Goal: Information Seeking & Learning: Learn about a topic

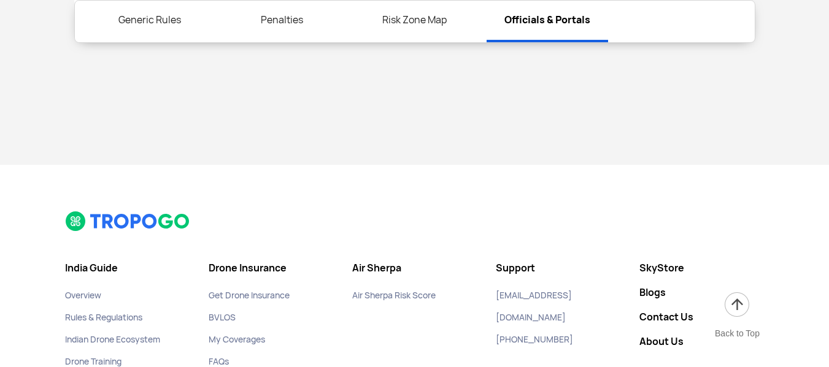
scroll to position [4740, 0]
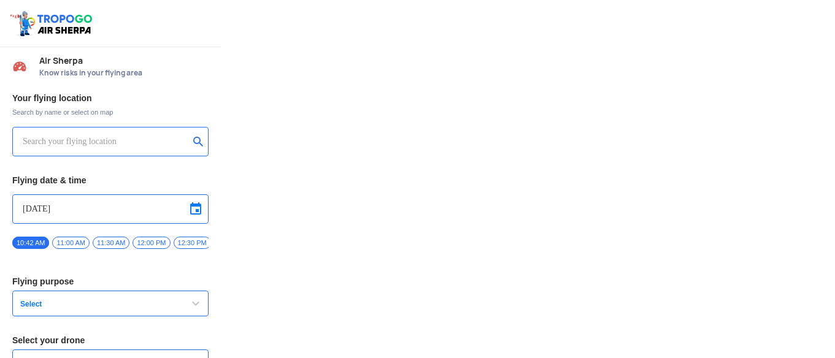
type input "Asteria A200"
